Goal: Find specific page/section: Find specific page/section

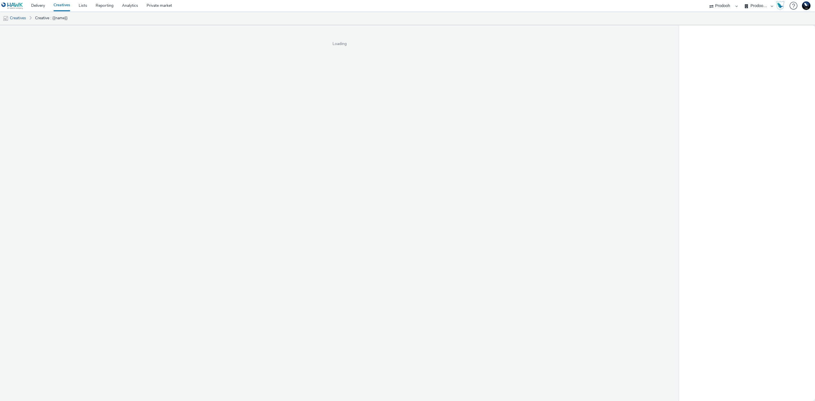
select select "13a2fbe5-957a-421a-afc7-ce9fd0a90192"
select select "3b4c2262-b1d8-4147-a706-36c2a9063ce8"
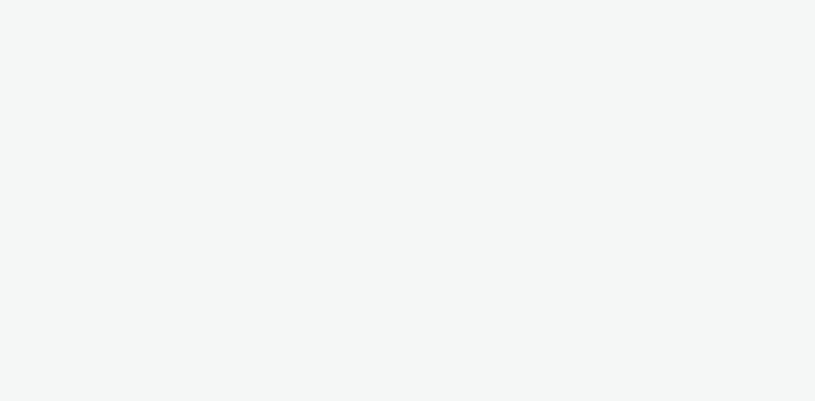
select select "a481bd8c-4acc-4c4f-8598-4e6659adaf07"
select select "f4db3760-27fe-4d14-9c44-df0c95b595a4"
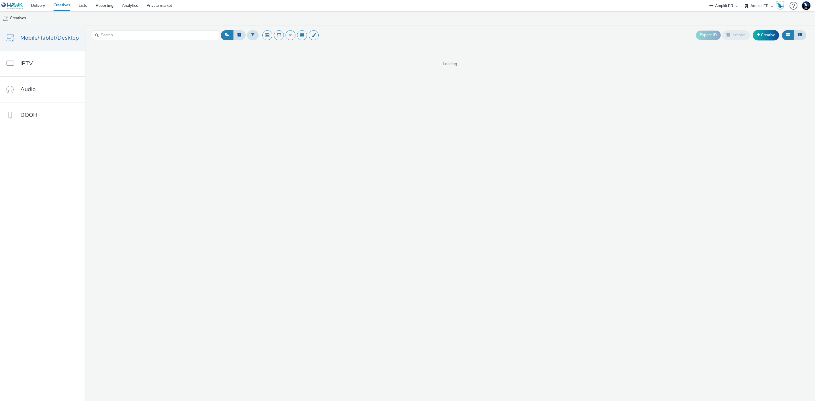
select select "a481bd8c-4acc-4c4f-8598-4e6659adaf07"
select select "75b174c6-9315-47a7-a76b-2e04f3523f79"
select select "74ee30ea-faea-4dd3-a1ad-716b3210ee10"
select select "ed86ec94-e5cc-4656-947e-a83427878125"
select select "74ee30ea-faea-4dd3-a1ad-716b3210ee10"
